Goal: Information Seeking & Learning: Learn about a topic

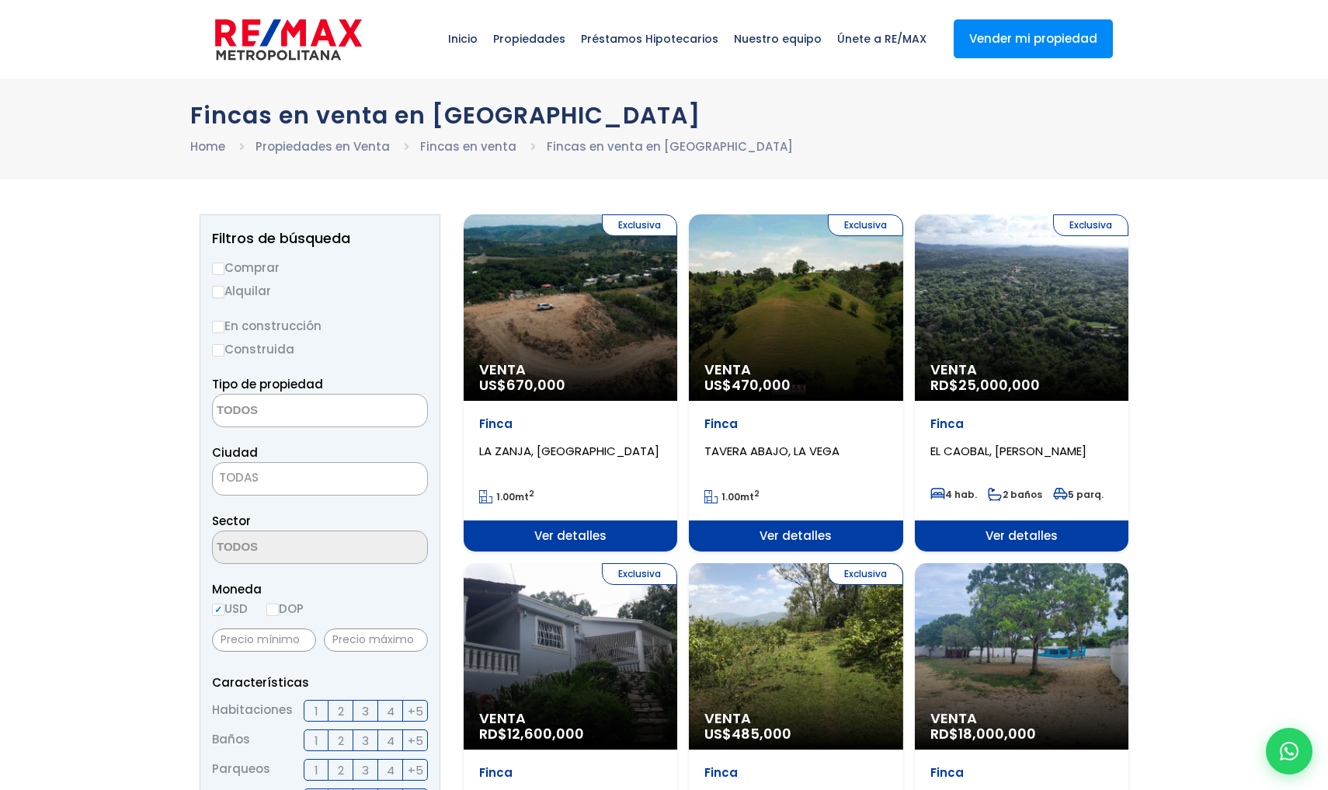
select select
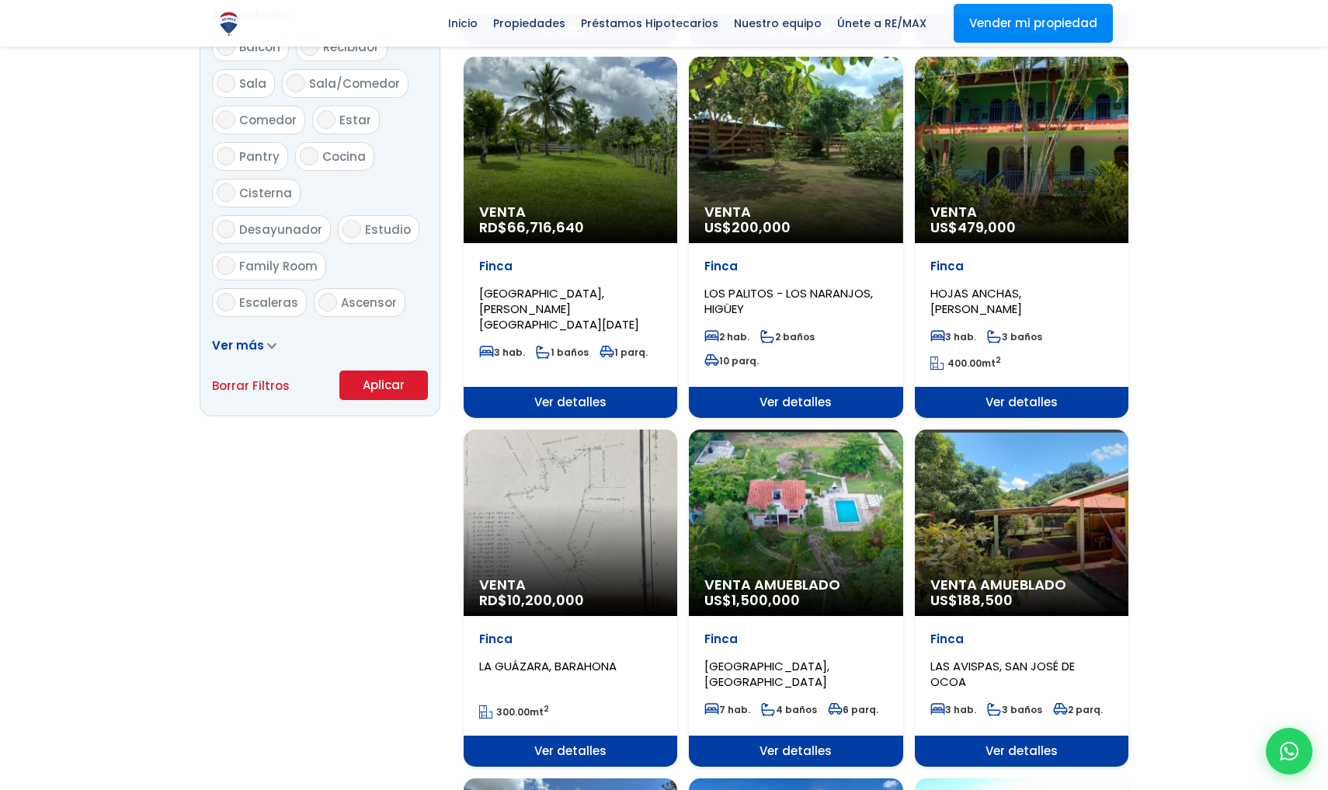
scroll to position [878, 0]
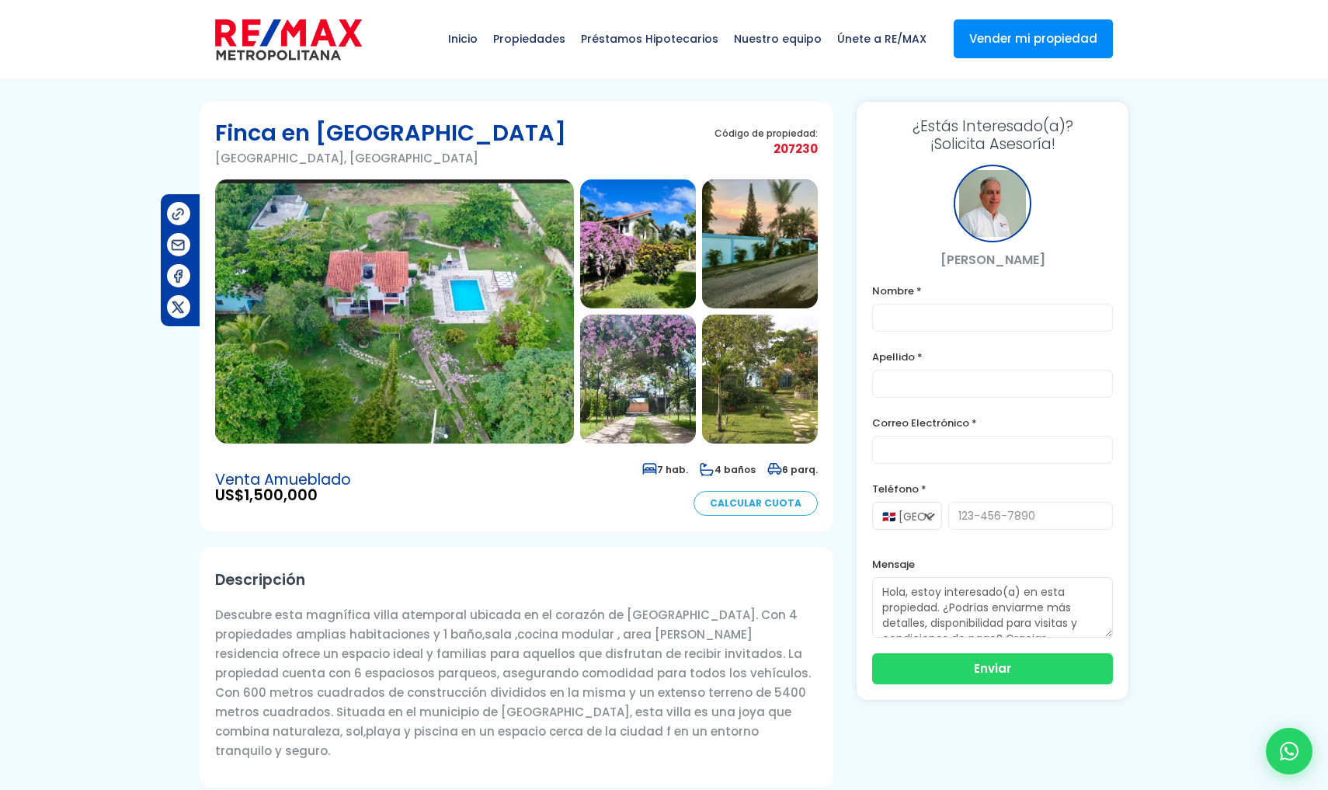
click at [520, 335] on img at bounding box center [394, 311] width 359 height 264
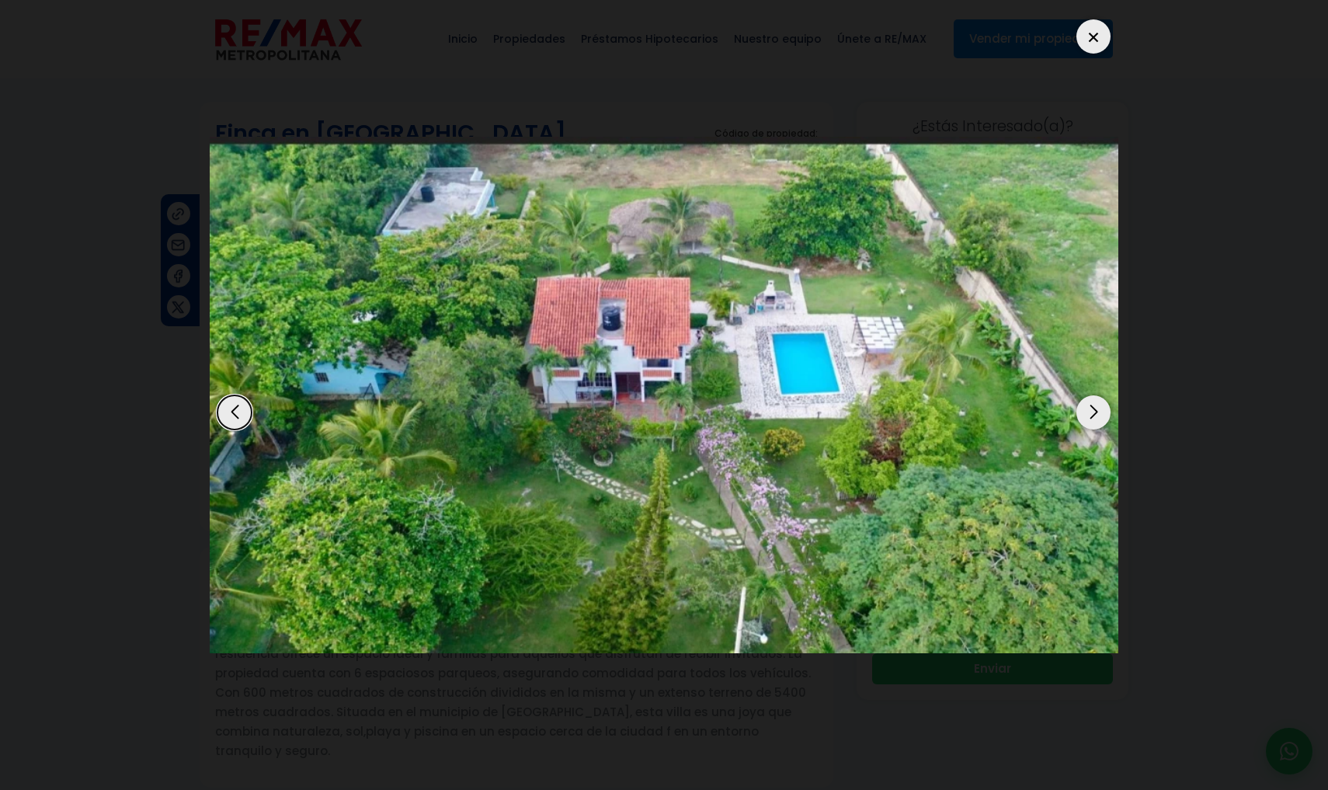
click at [685, 284] on img "1 / 19" at bounding box center [664, 394] width 908 height 515
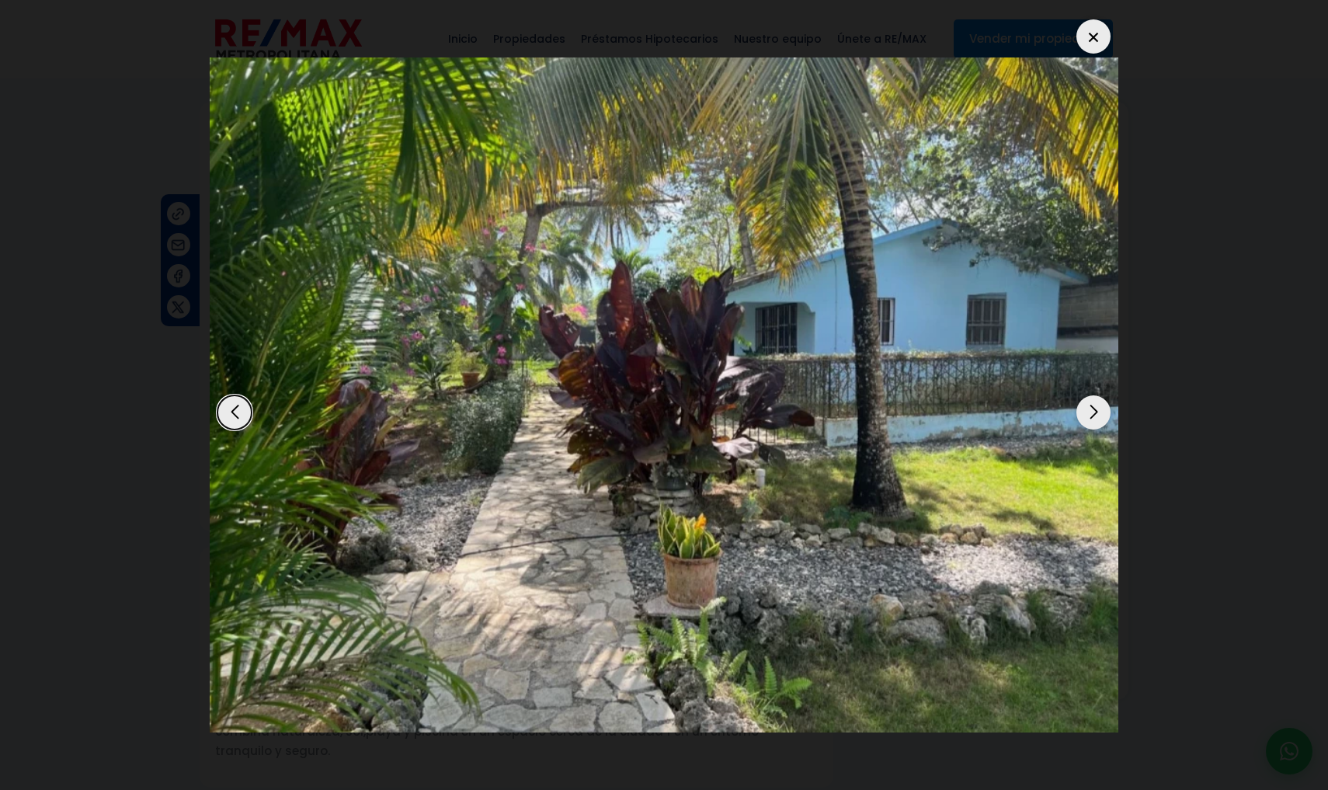
click at [749, 278] on img "19 / 19" at bounding box center [664, 394] width 908 height 675
click at [719, 285] on img "19 / 19" at bounding box center [664, 394] width 908 height 675
click at [244, 395] on div "Previous slide" at bounding box center [234, 412] width 34 height 34
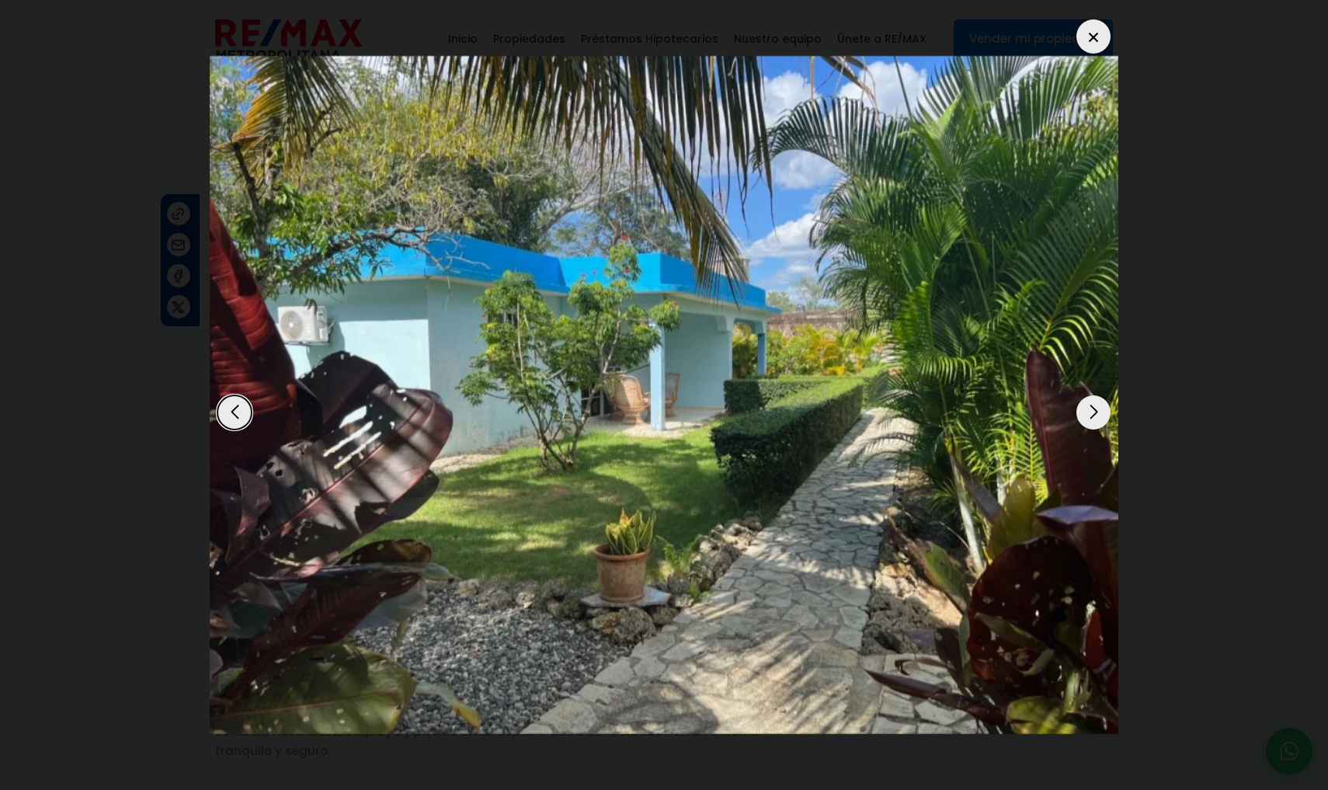
click at [243, 395] on div "Previous slide" at bounding box center [234, 412] width 34 height 34
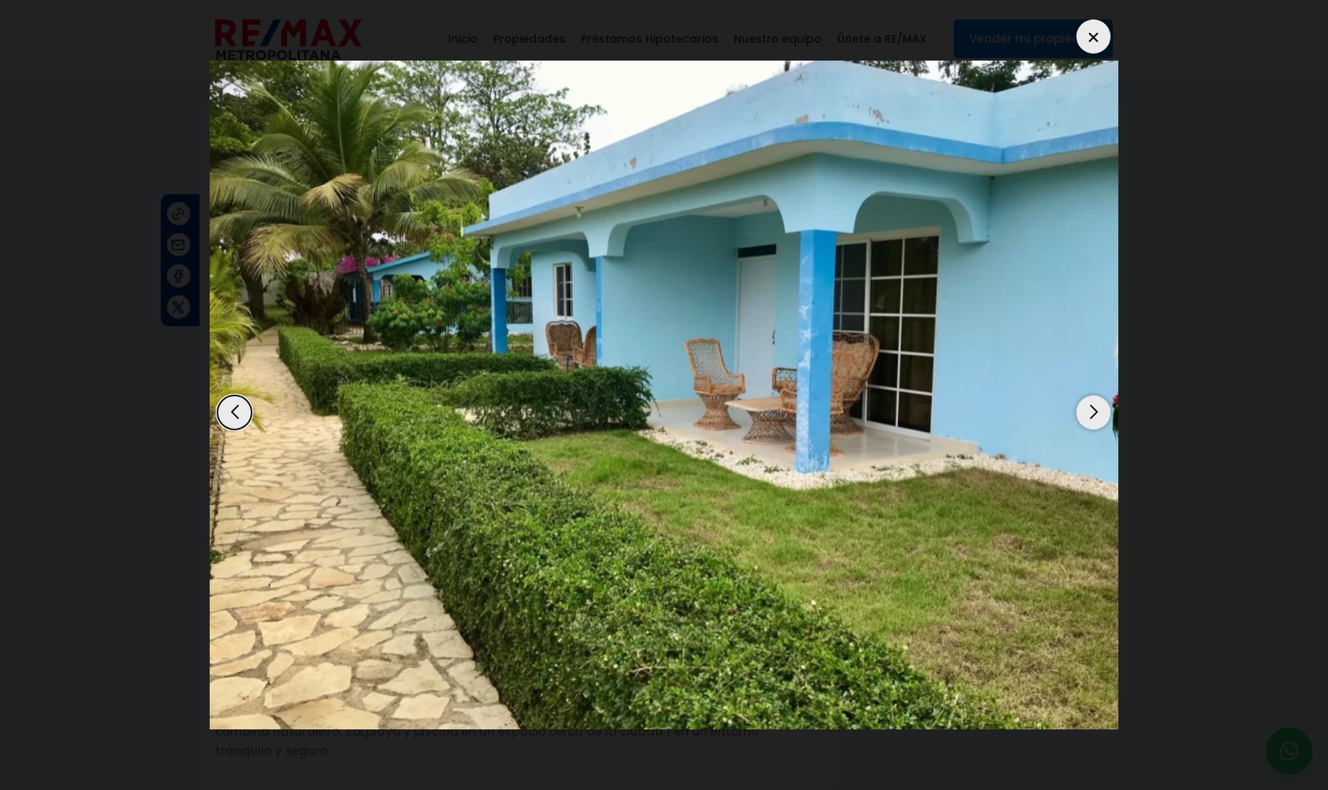
click at [243, 395] on div "Previous slide" at bounding box center [234, 412] width 34 height 34
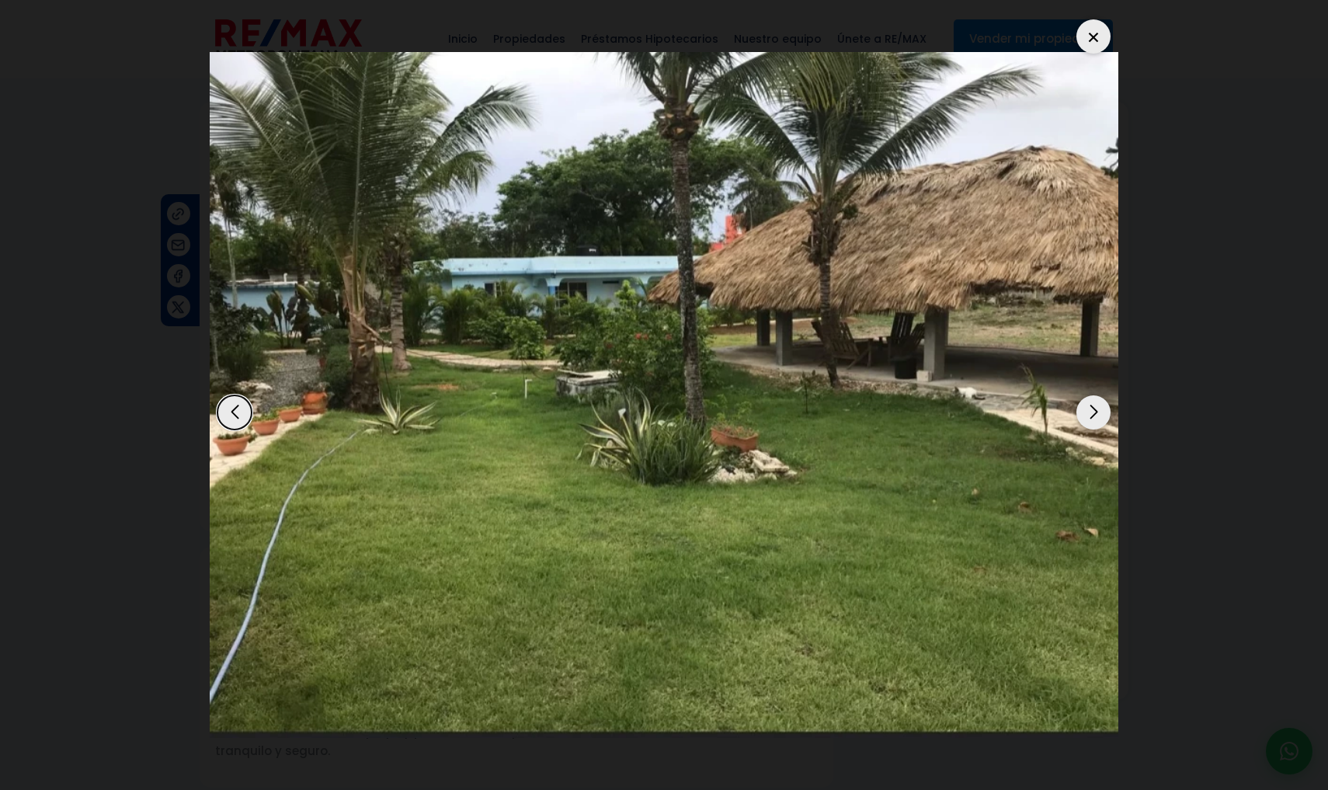
click at [1095, 395] on div "Next slide" at bounding box center [1093, 412] width 34 height 34
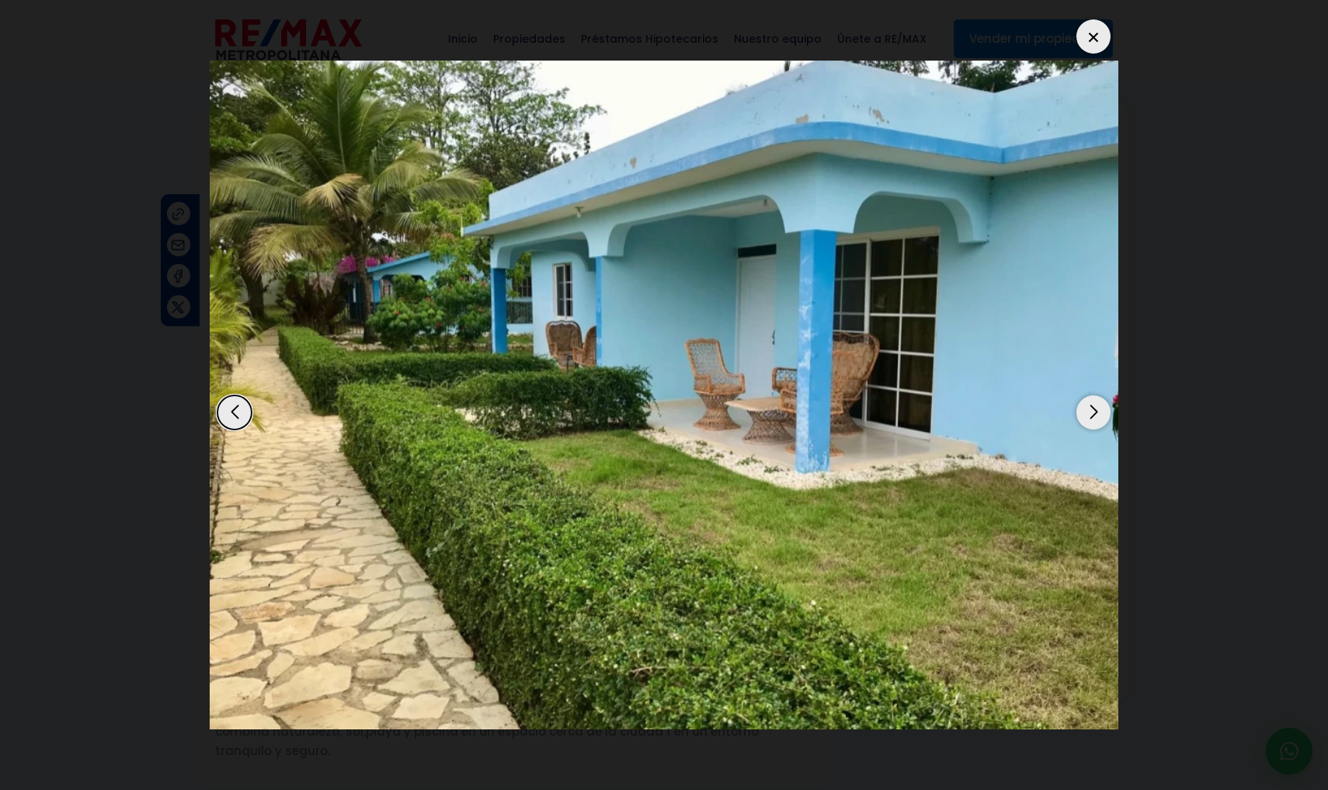
click at [1095, 395] on div "Next slide" at bounding box center [1093, 412] width 34 height 34
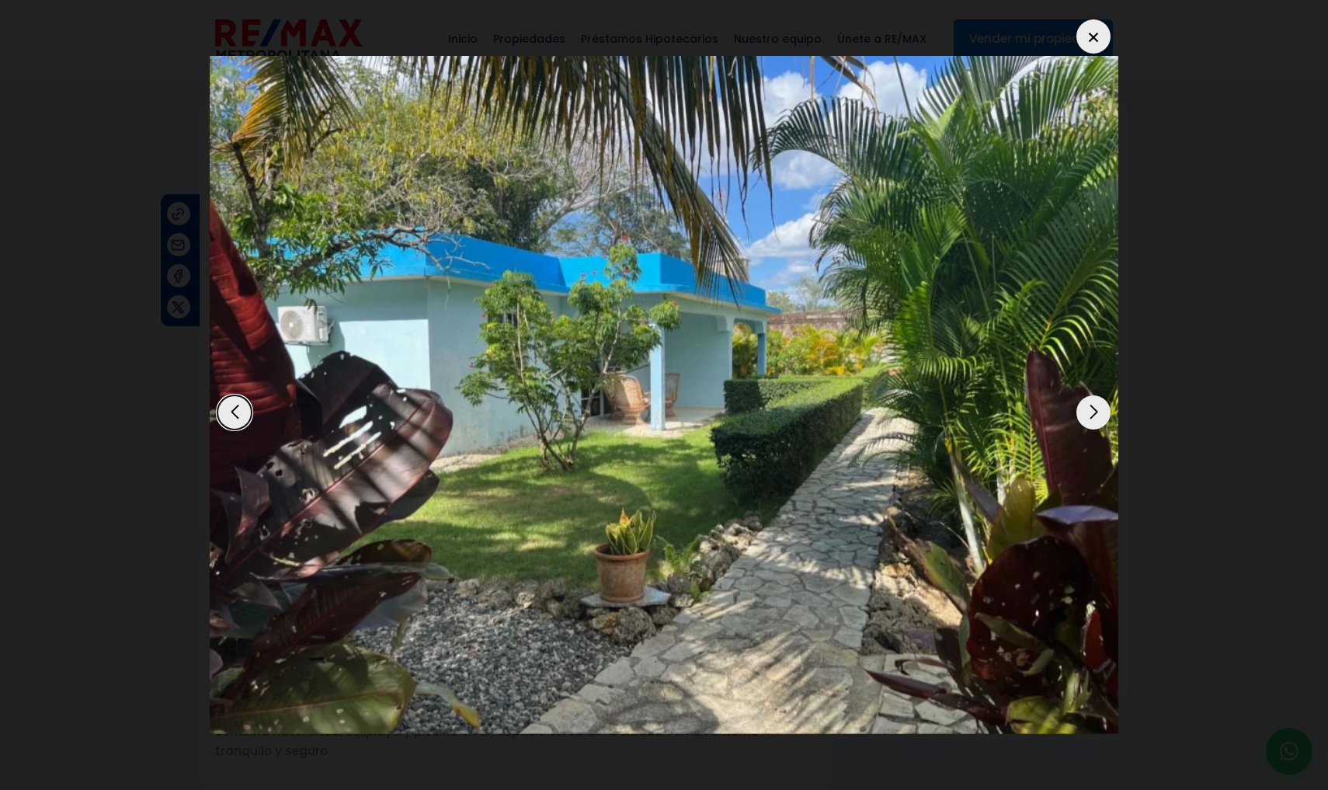
click at [1095, 395] on div "Next slide" at bounding box center [1093, 412] width 34 height 34
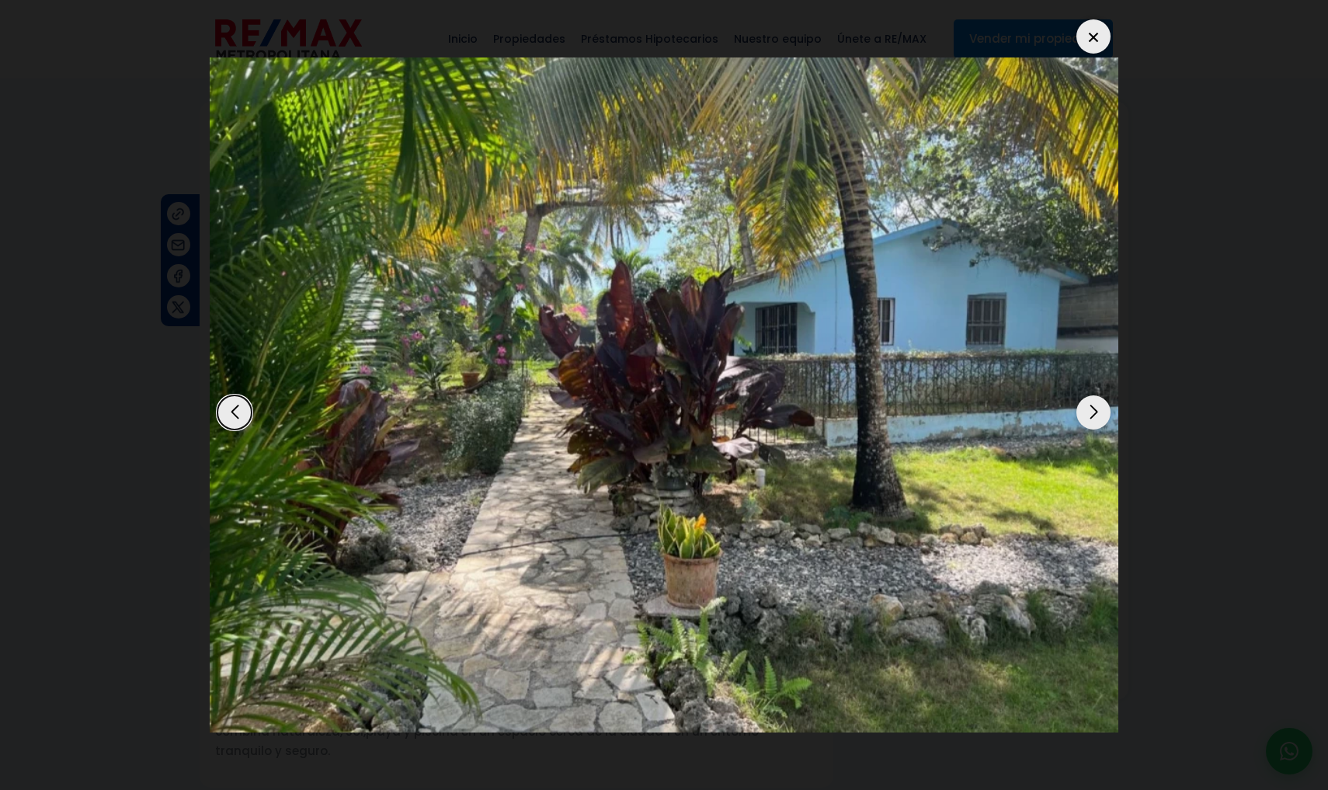
click at [1098, 395] on div "Next slide" at bounding box center [1093, 412] width 34 height 34
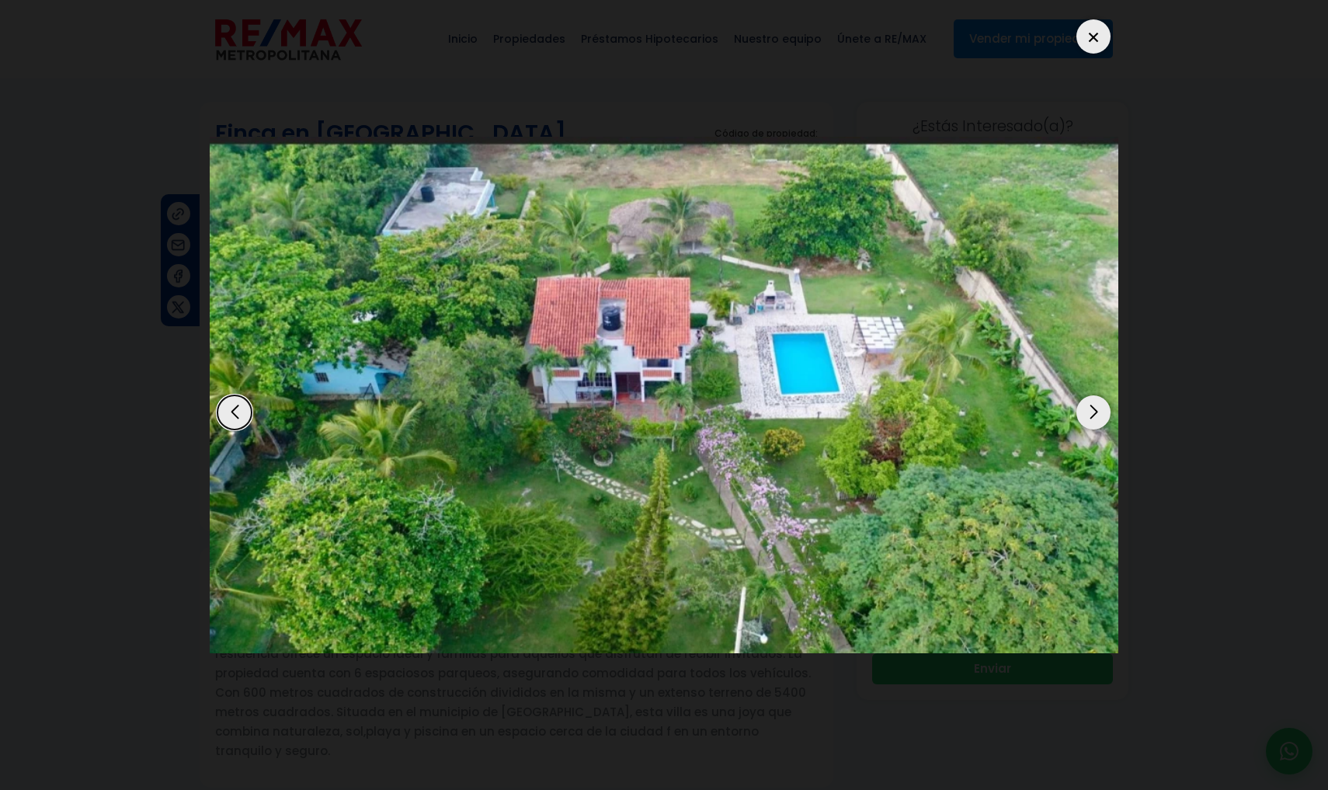
click at [1099, 395] on div "Next slide" at bounding box center [1093, 412] width 34 height 34
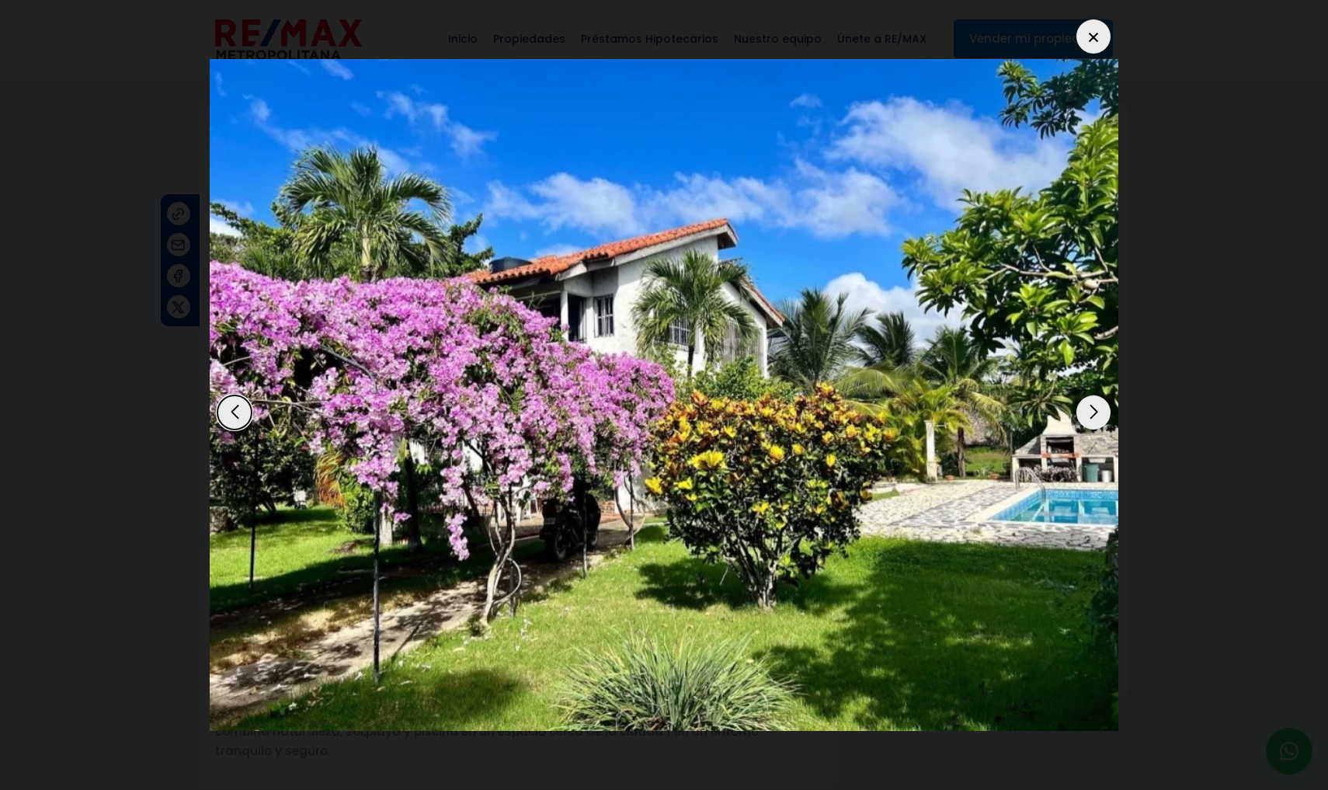
click at [1099, 395] on div "Next slide" at bounding box center [1093, 412] width 34 height 34
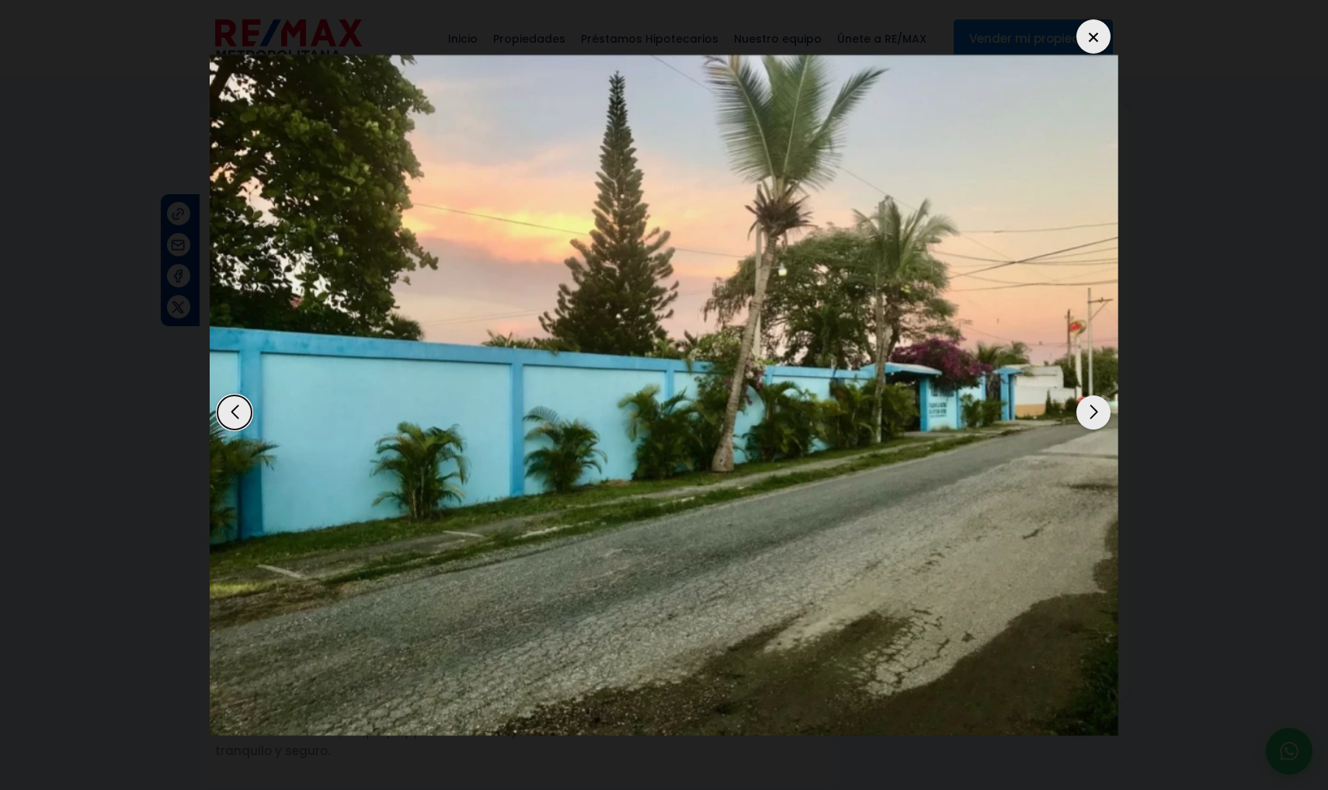
click at [1099, 395] on div "Next slide" at bounding box center [1093, 412] width 34 height 34
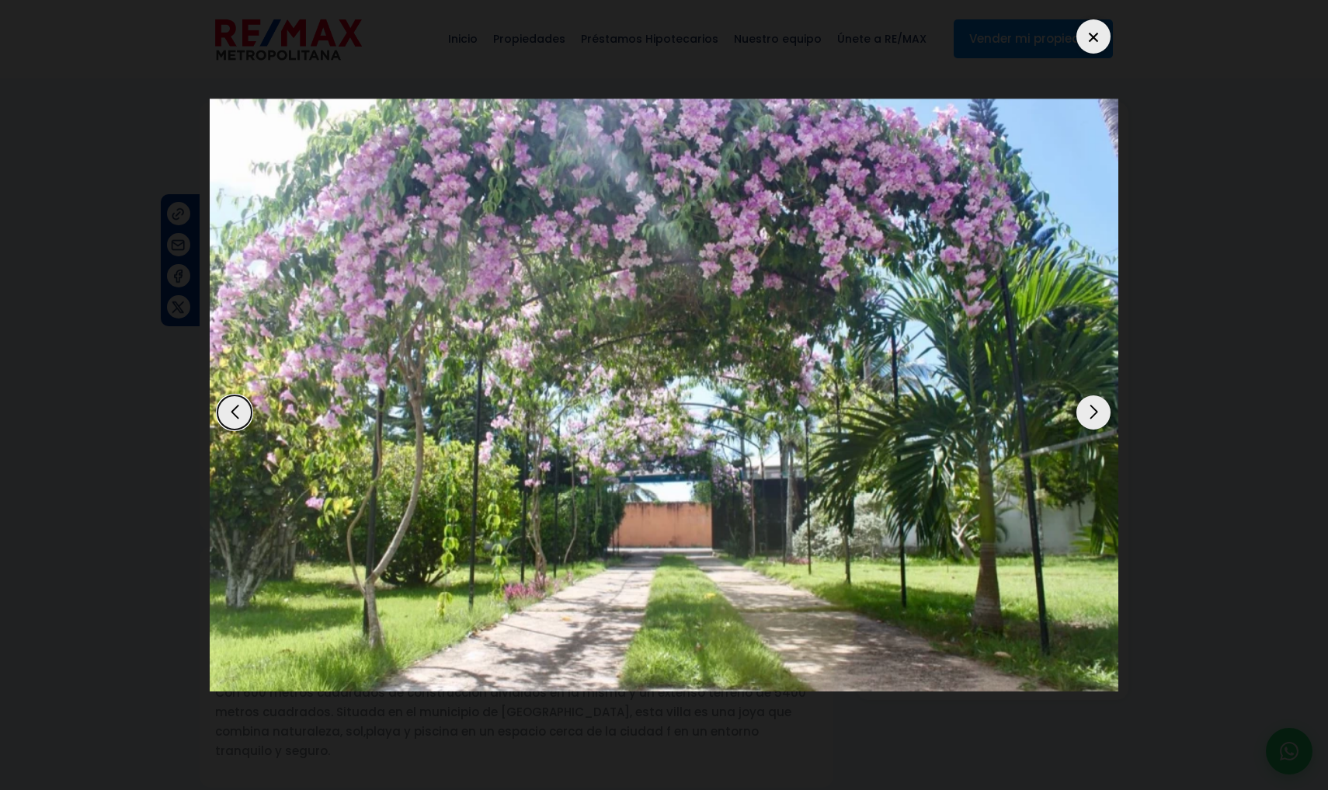
click at [1100, 395] on div "Next slide" at bounding box center [1093, 412] width 34 height 34
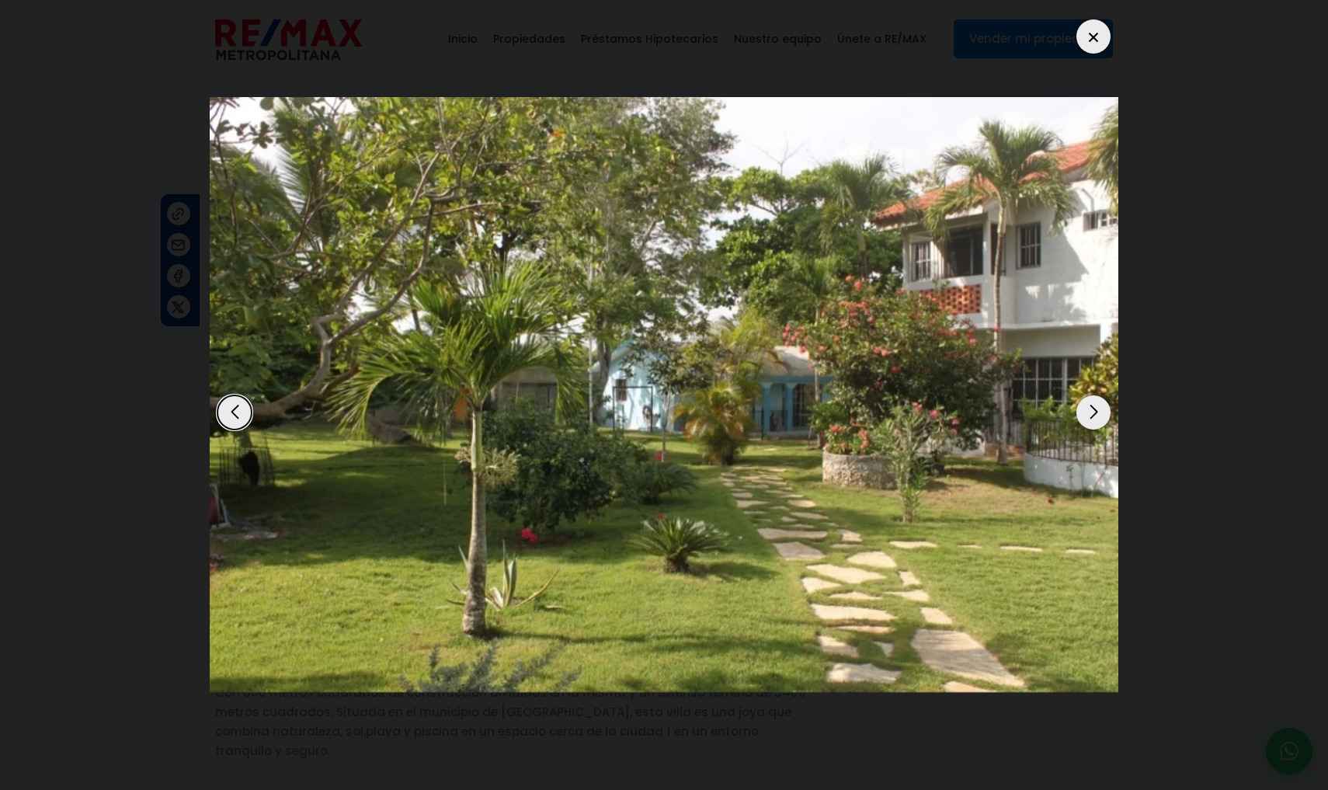
click at [1101, 395] on div "Next slide" at bounding box center [1093, 412] width 34 height 34
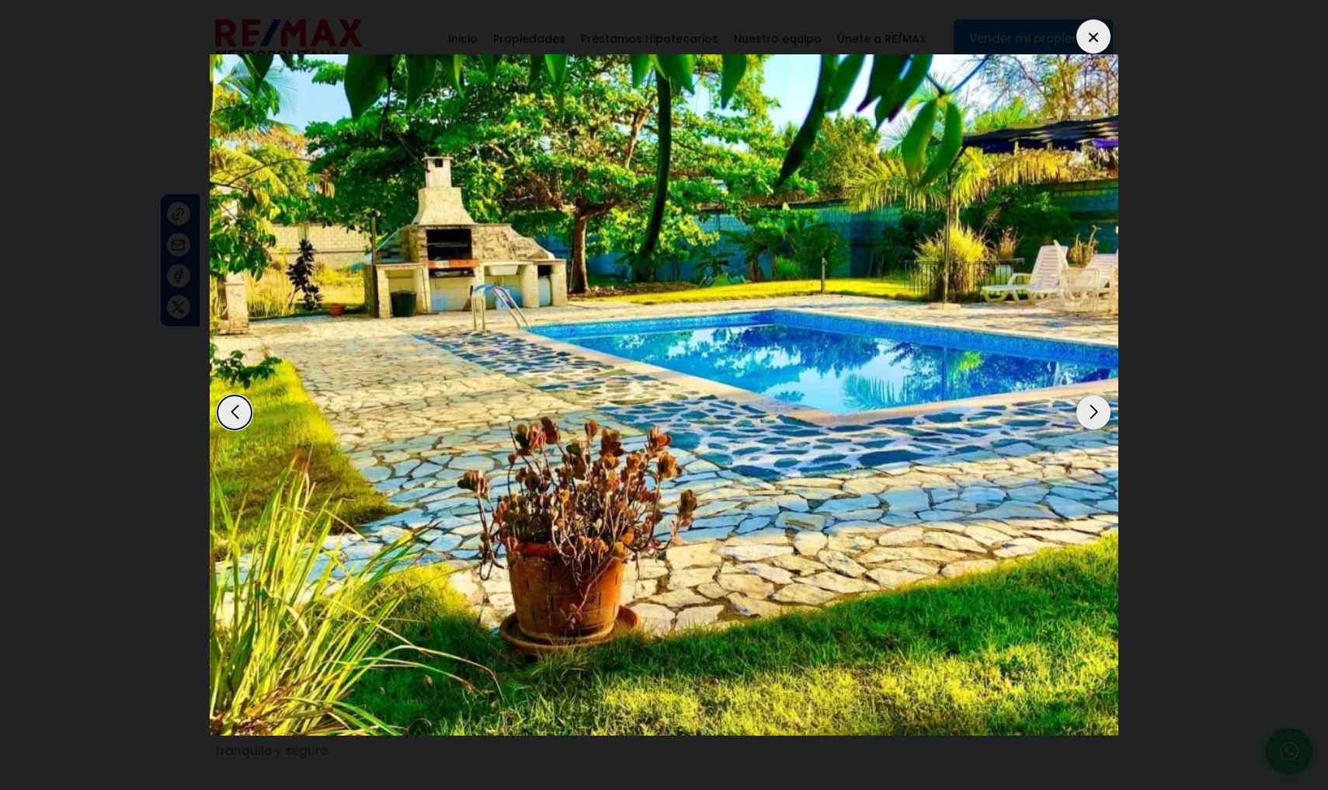
click at [1105, 395] on div "Next slide" at bounding box center [1093, 412] width 34 height 34
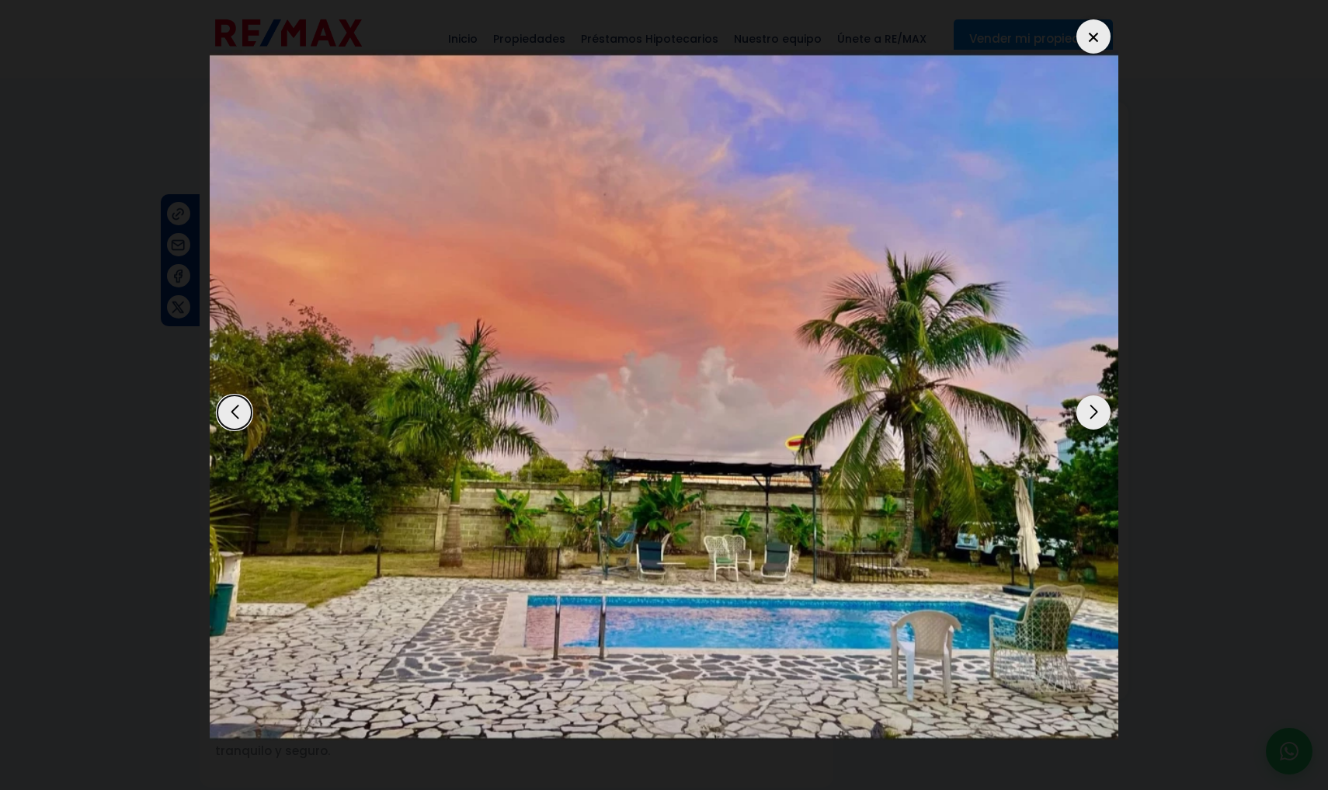
click at [1100, 395] on div "Next slide" at bounding box center [1093, 412] width 34 height 34
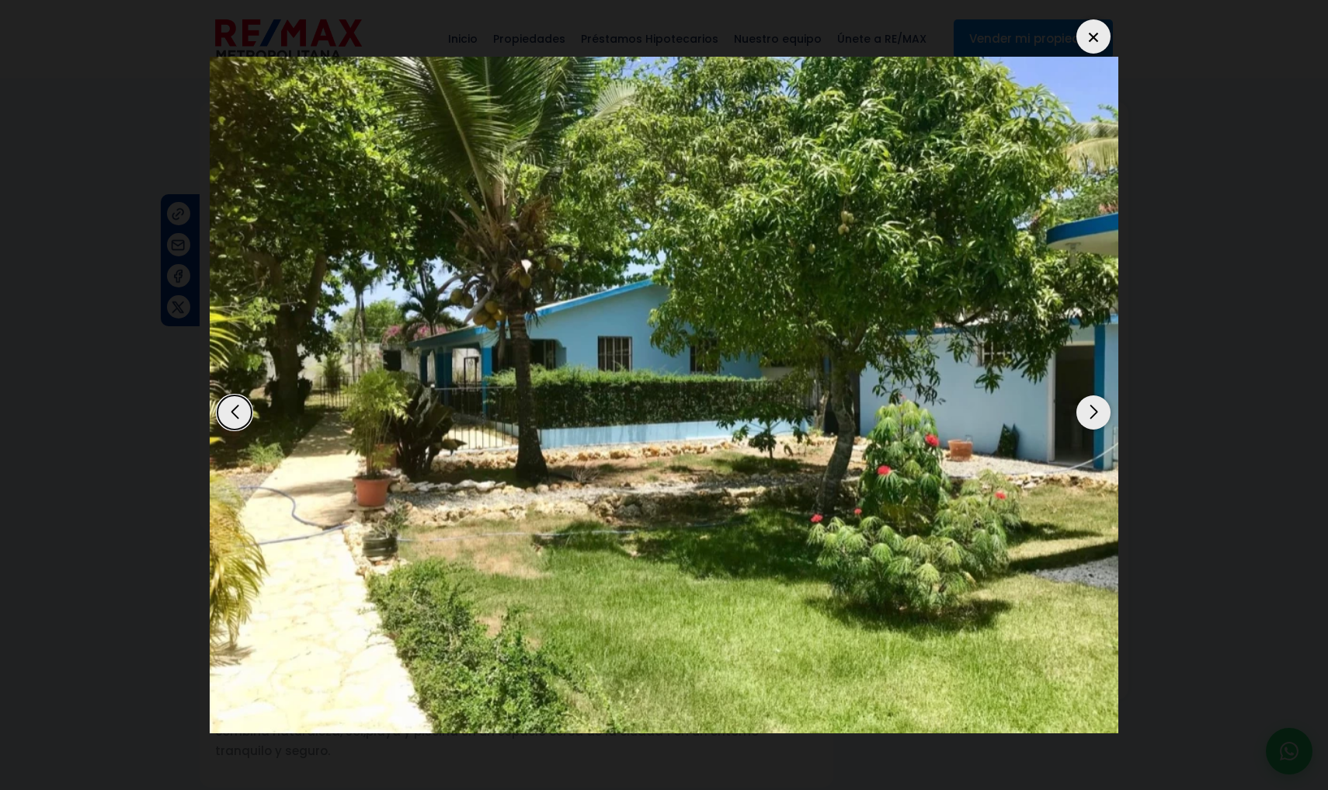
click at [1100, 395] on div "Next slide" at bounding box center [1093, 412] width 34 height 34
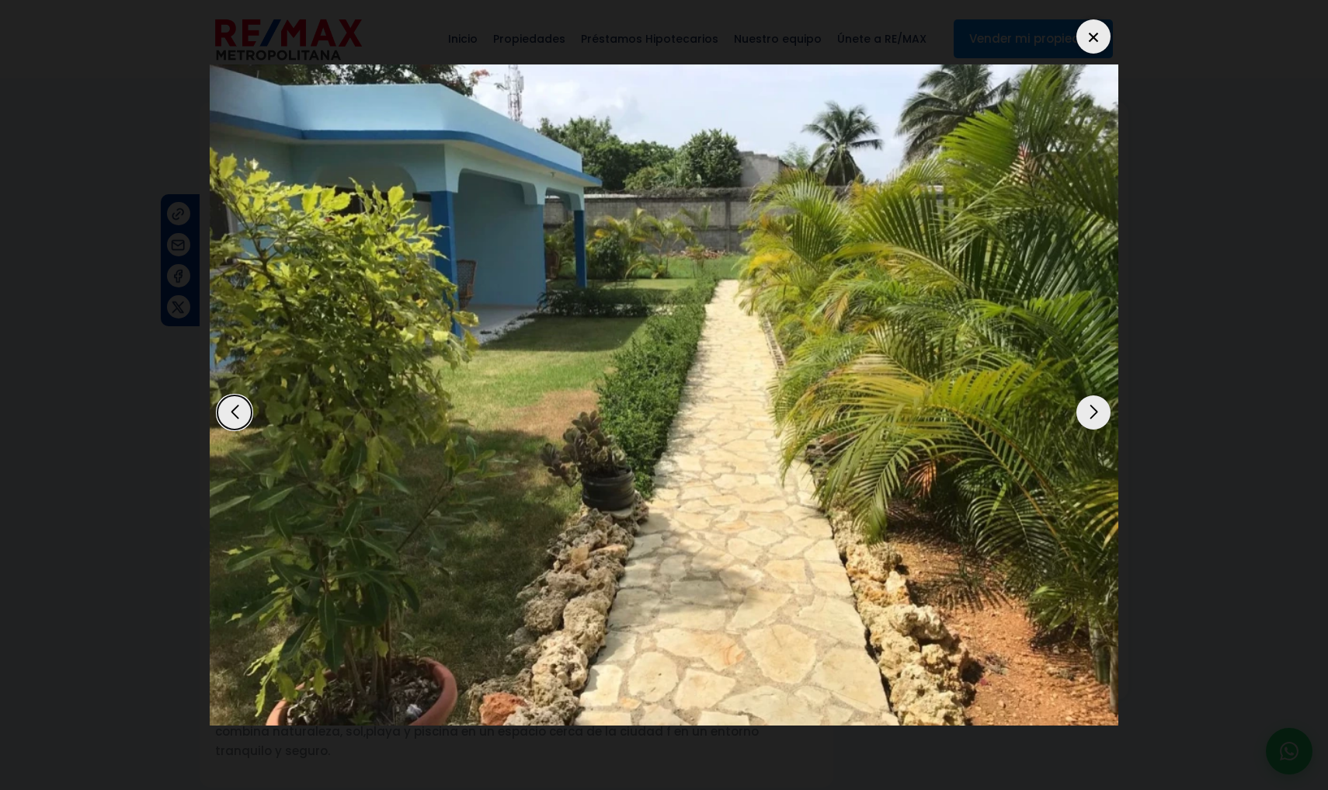
click at [1100, 395] on div "Next slide" at bounding box center [1093, 412] width 34 height 34
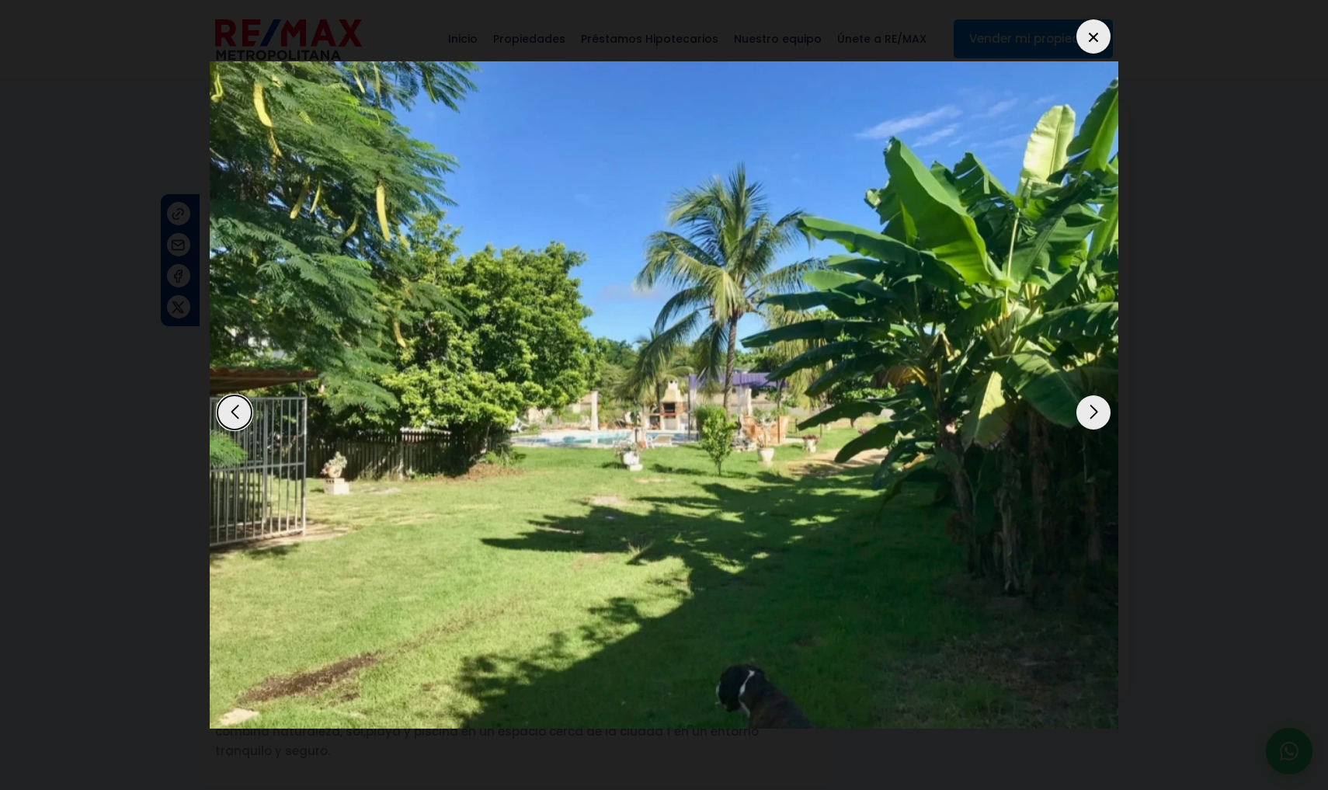
click at [1100, 395] on div "Next slide" at bounding box center [1093, 412] width 34 height 34
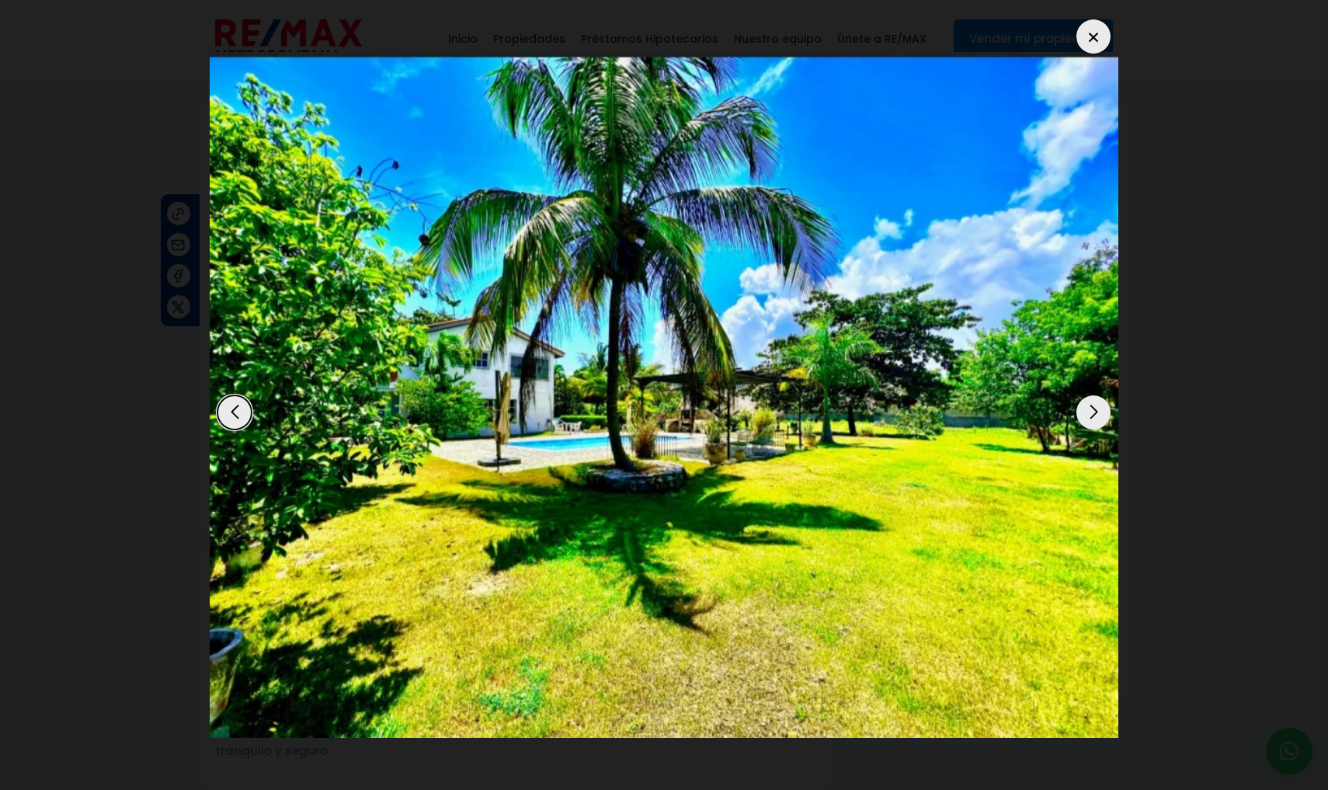
click at [1101, 395] on div "Next slide" at bounding box center [1093, 412] width 34 height 34
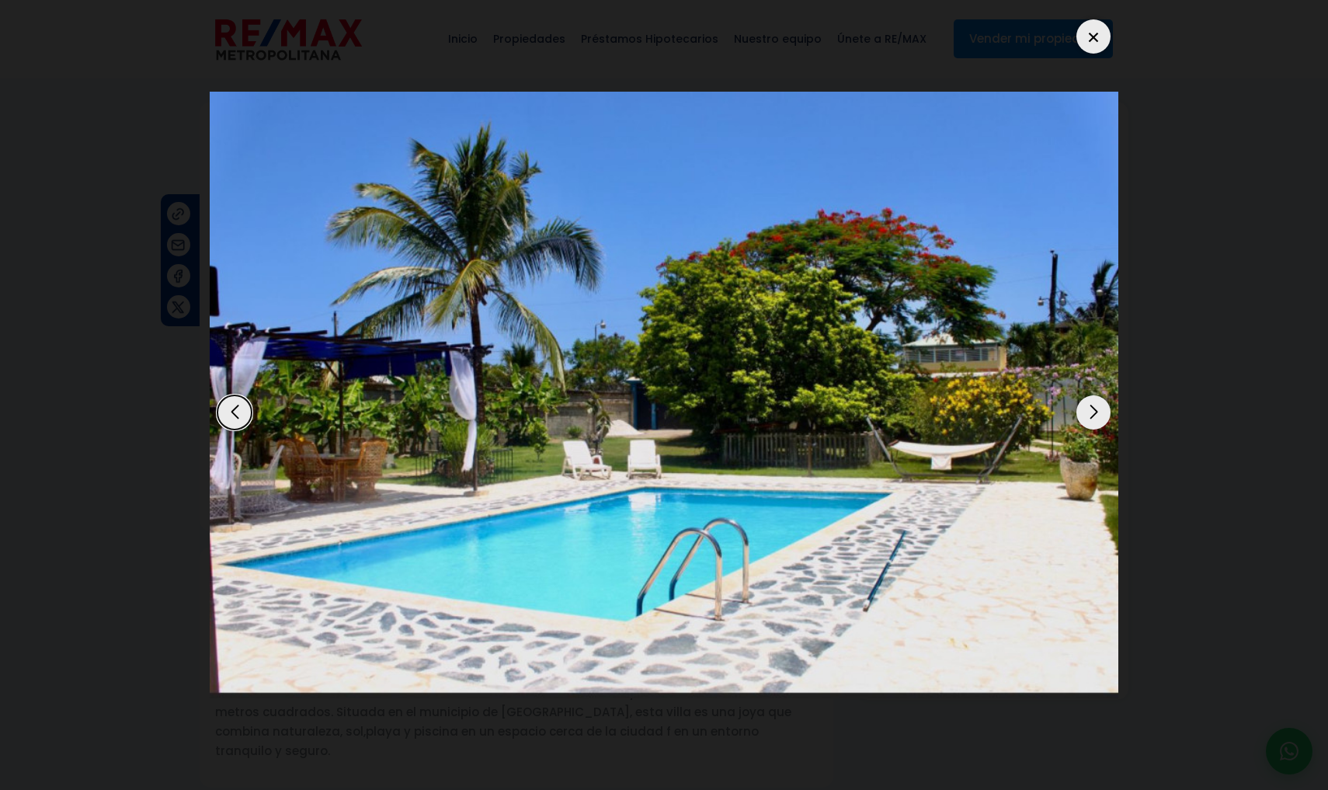
click at [1102, 395] on div "Next slide" at bounding box center [1093, 412] width 34 height 34
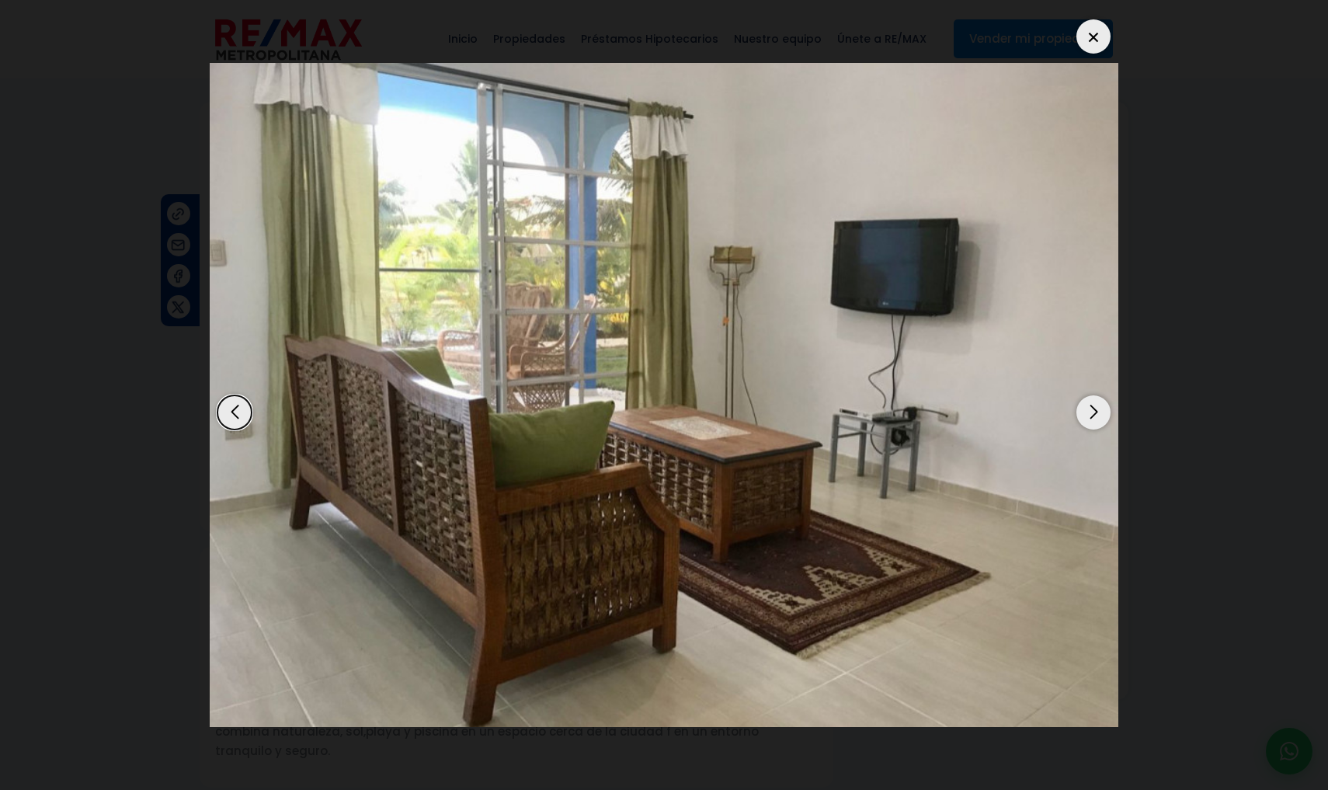
click at [1102, 395] on div "Next slide" at bounding box center [1093, 412] width 34 height 34
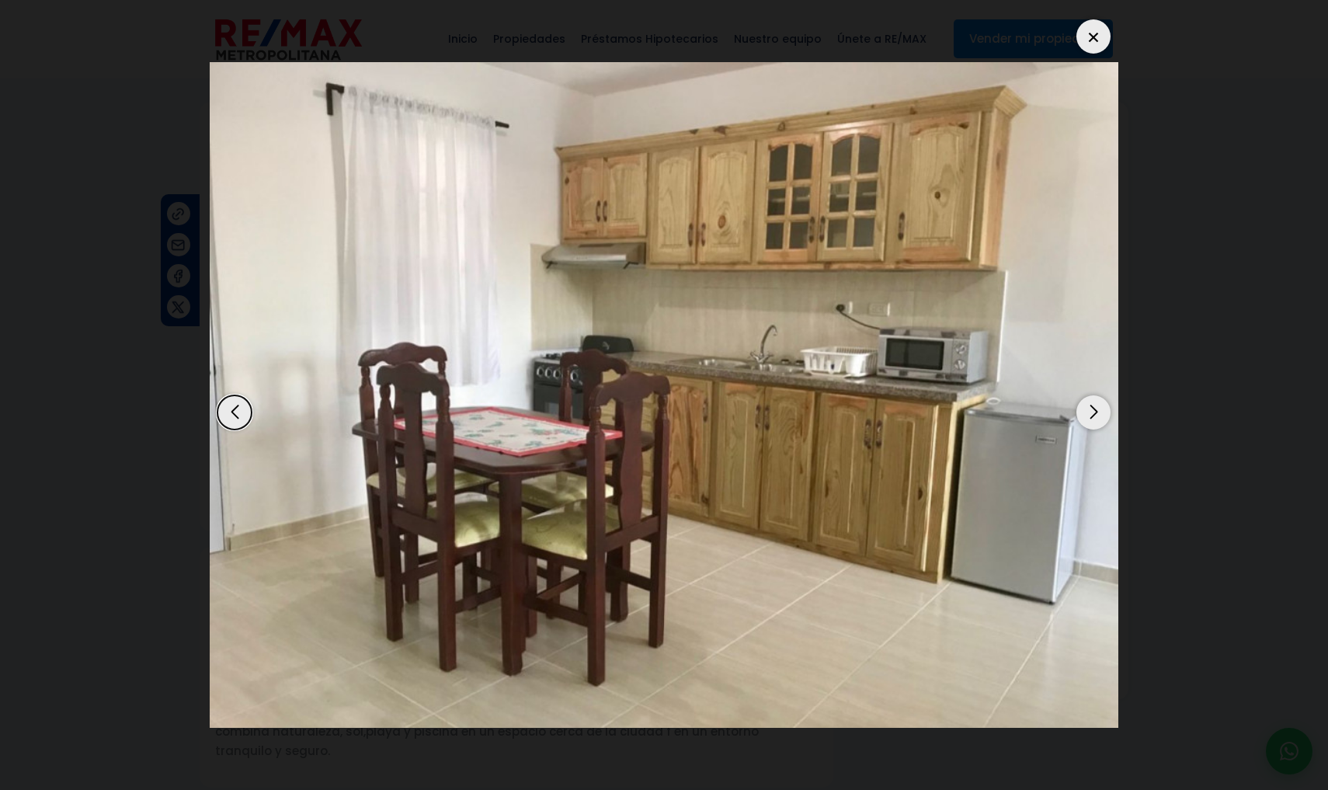
click at [1094, 395] on div "Next slide" at bounding box center [1093, 412] width 34 height 34
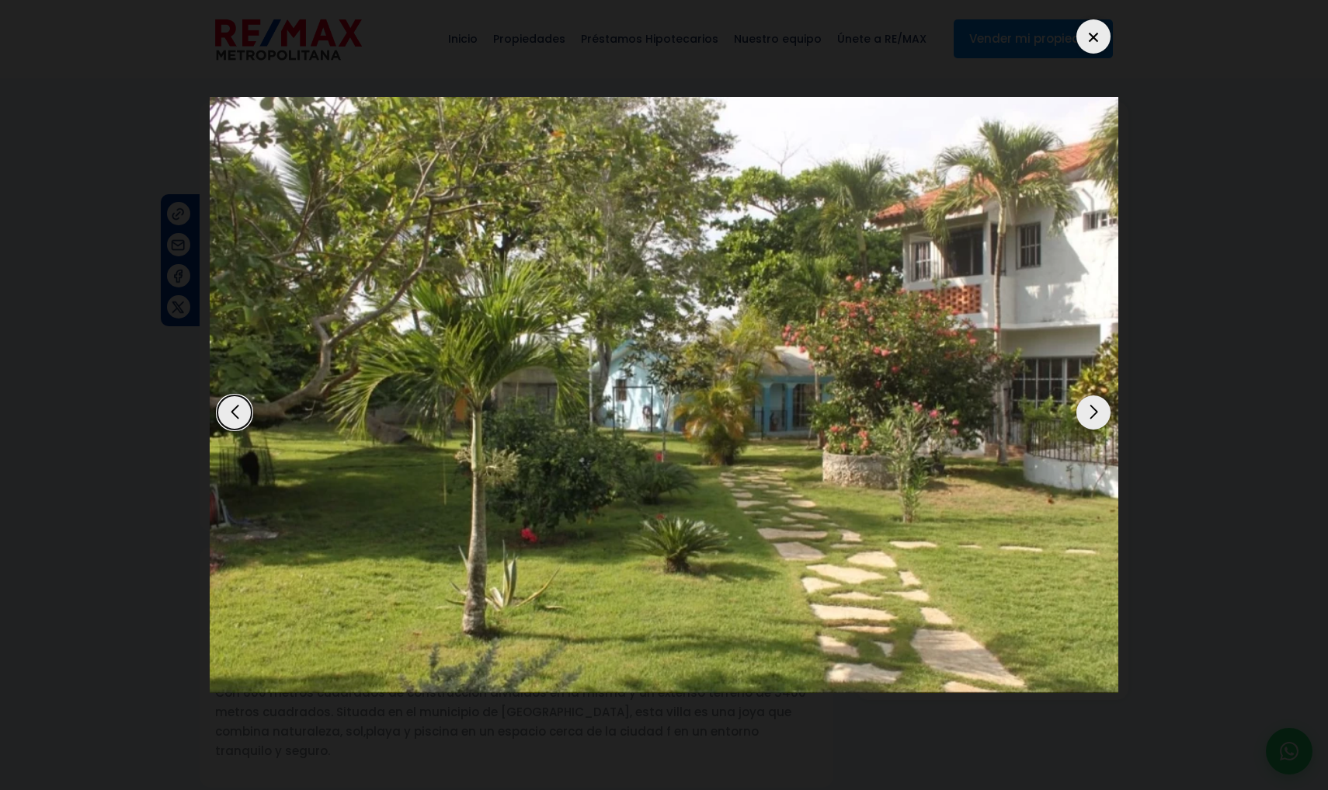
click at [1094, 395] on div "Next slide" at bounding box center [1093, 412] width 34 height 34
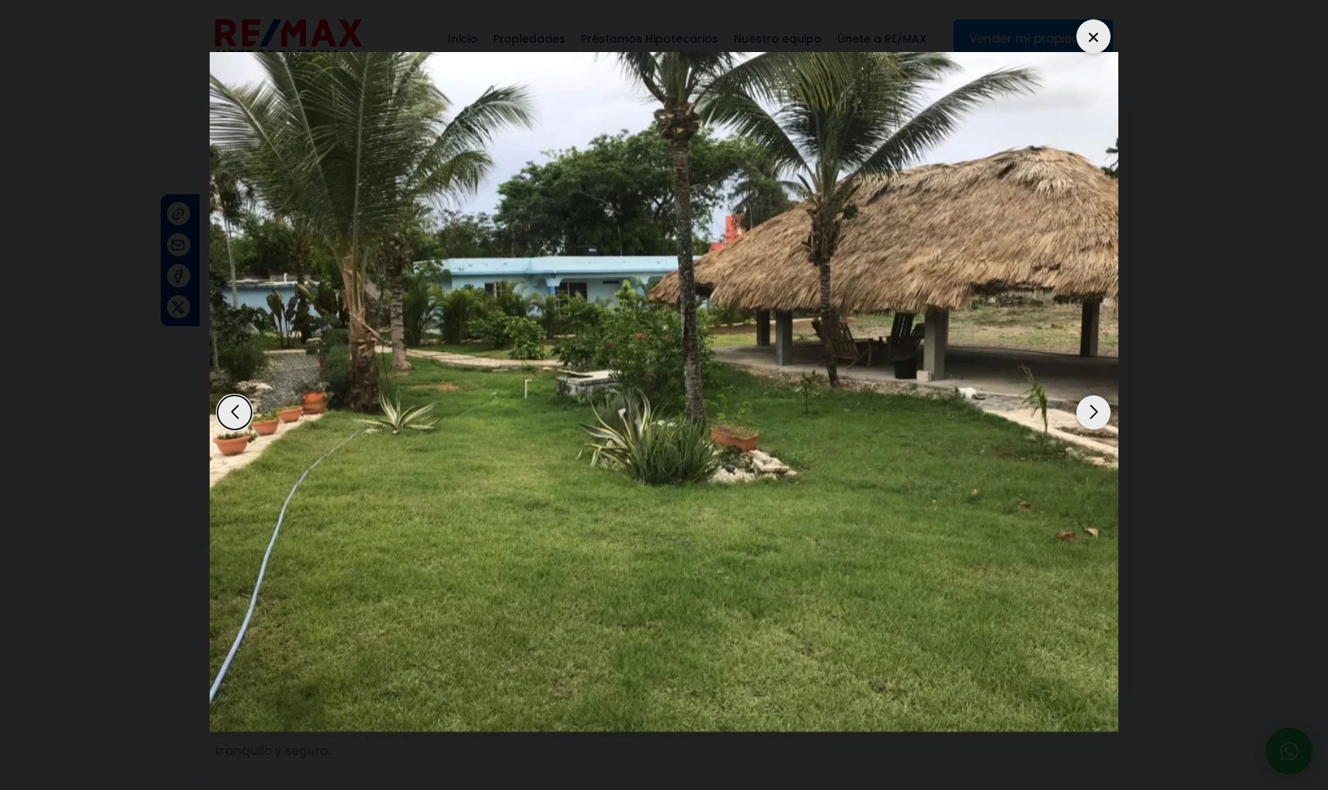
drag, startPoint x: 1094, startPoint y: 315, endPoint x: 1156, endPoint y: 284, distance: 69.4
click at [1130, 284] on dialog at bounding box center [664, 395] width 932 height 790
click at [1113, 35] on div "16 / 19" at bounding box center [664, 395] width 908 height 766
click at [1094, 36] on div at bounding box center [1093, 36] width 34 height 34
